Goal: Transaction & Acquisition: Purchase product/service

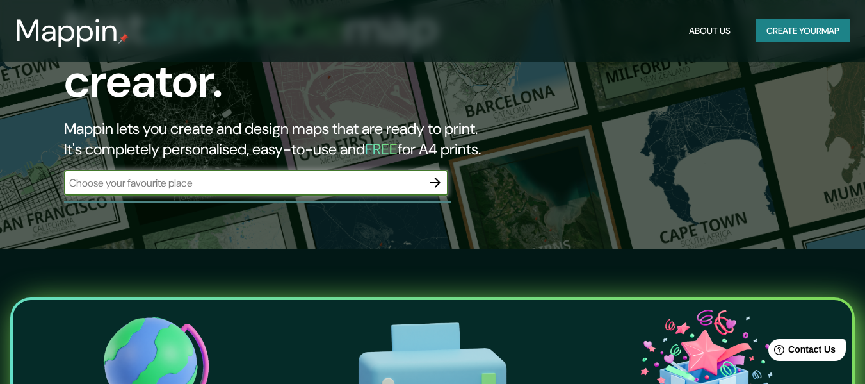
scroll to position [285, 0]
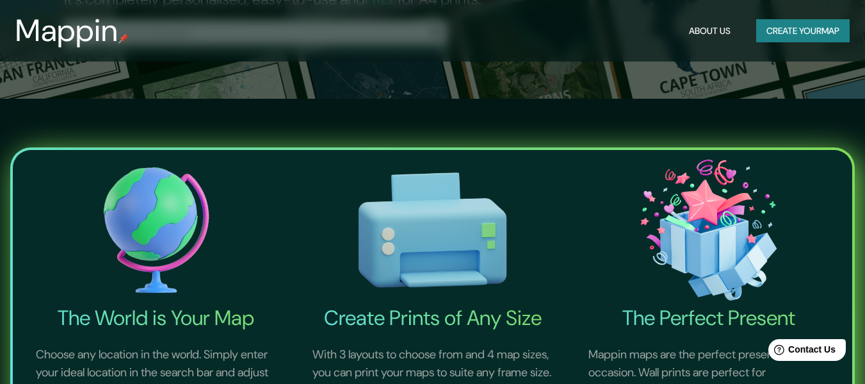
drag, startPoint x: 871, startPoint y: 291, endPoint x: 874, endPoint y: 95, distance: 196.0
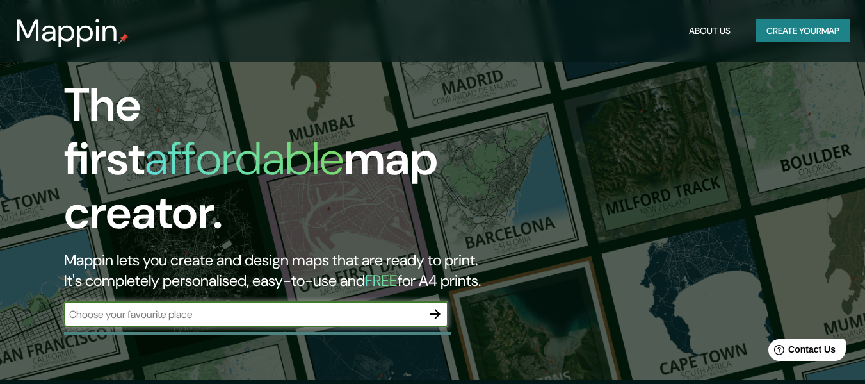
scroll to position [0, 0]
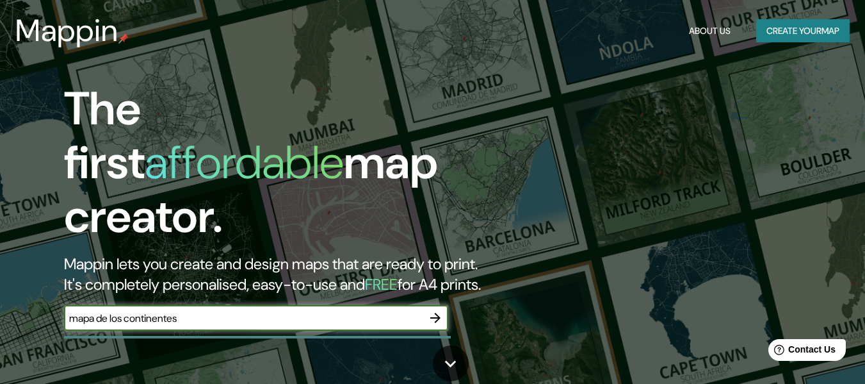
type input "mapa de los continentes"
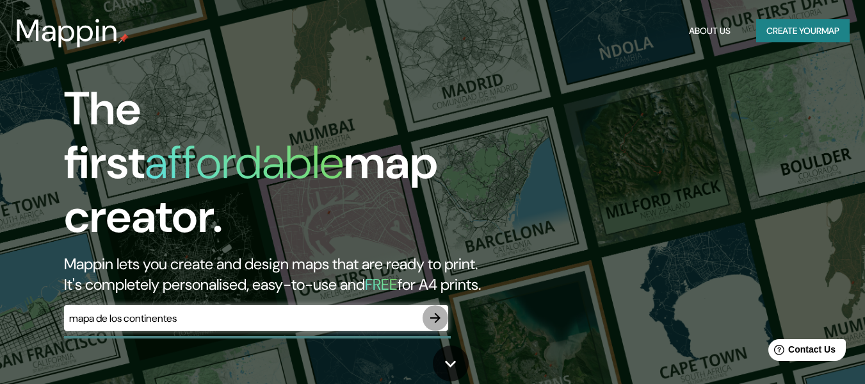
click at [436, 310] on icon "button" at bounding box center [435, 317] width 15 height 15
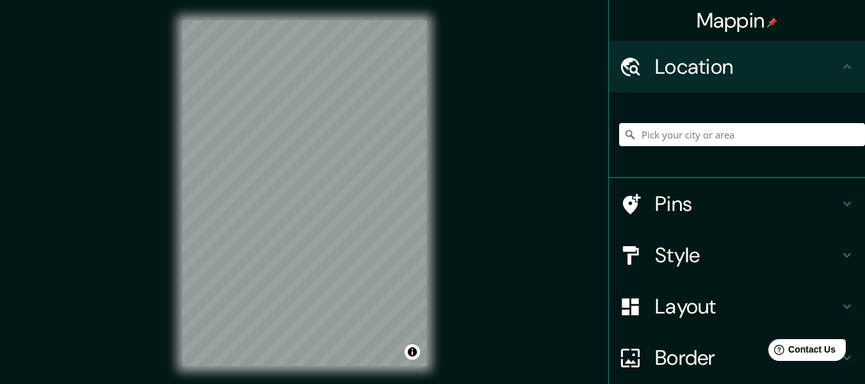
click at [149, 325] on div "Mappin Location Pins Style Layout Border Choose a border. Hint : you can make l…" at bounding box center [432, 203] width 865 height 407
click at [147, 316] on div "Mappin Location Pins Style Layout Border Choose a border. Hint : you can make l…" at bounding box center [432, 203] width 865 height 407
click at [84, 254] on div "Mappin Location Pins Style Layout Border Choose a border. Hint : you can make l…" at bounding box center [432, 203] width 865 height 407
click at [119, 233] on div "Mappin Location Pins Style Layout Border Choose a border. Hint : you can make l…" at bounding box center [432, 203] width 865 height 407
click at [37, 347] on div "Mappin Location Pins Style Layout Border Choose a border. Hint : you can make l…" at bounding box center [432, 203] width 865 height 407
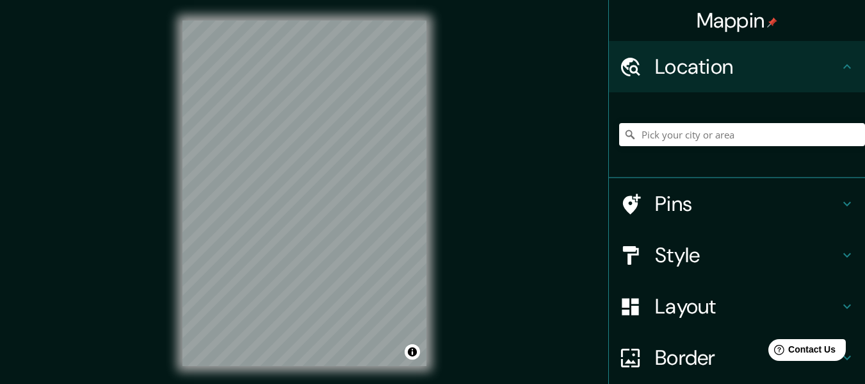
click at [82, 209] on div "Mappin Location Pins Style Layout Border Choose a border. Hint : you can make l…" at bounding box center [432, 203] width 865 height 407
